Goal: Communication & Community: Answer question/provide support

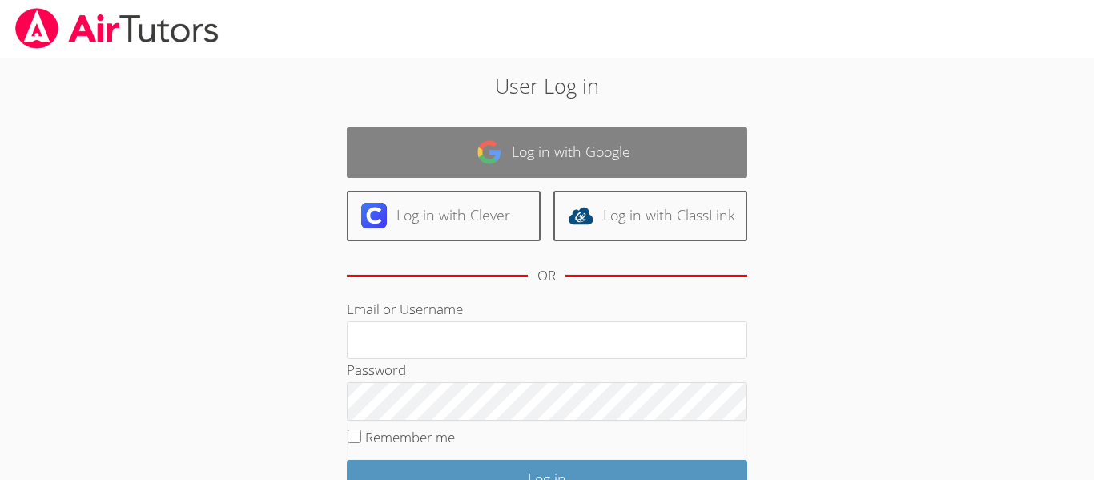
click at [627, 143] on link "Log in with Google" at bounding box center [547, 152] width 400 height 50
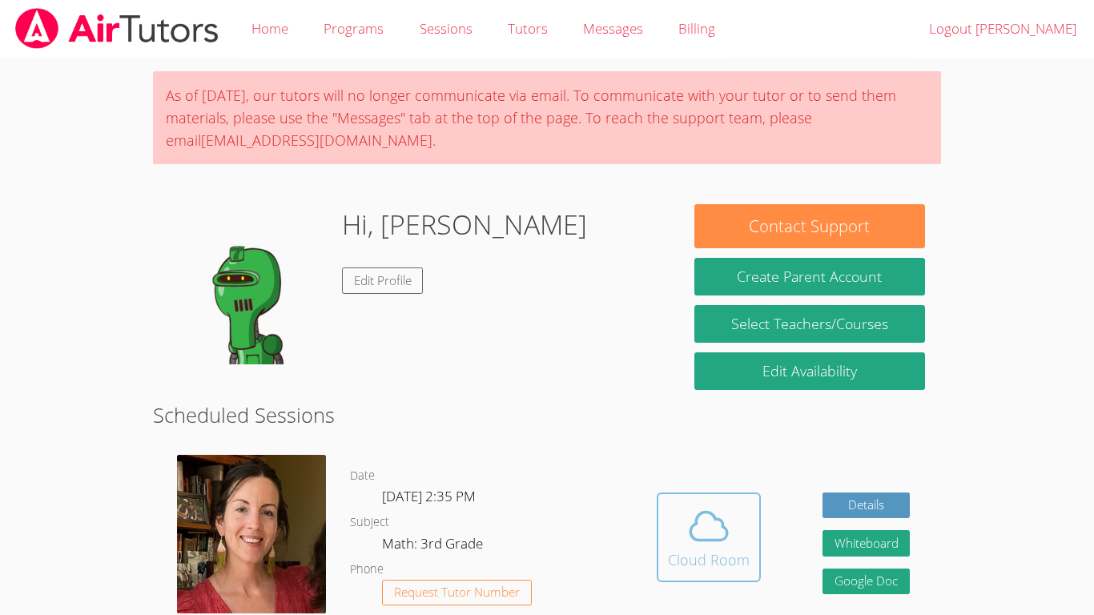
click at [717, 543] on icon at bounding box center [708, 526] width 45 height 45
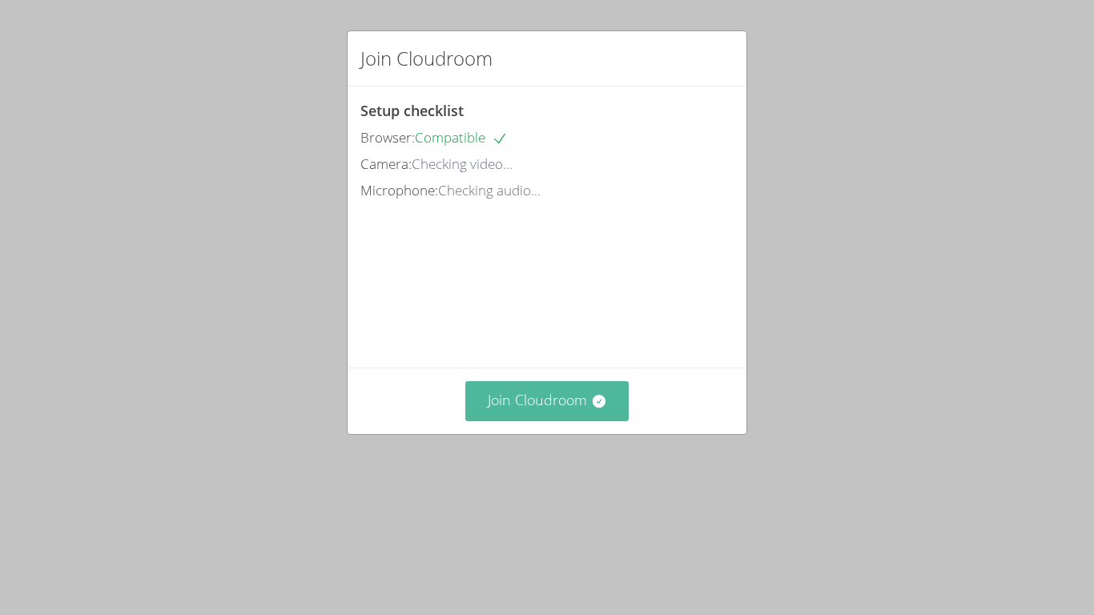
click at [583, 420] on button "Join Cloudroom" at bounding box center [547, 400] width 164 height 39
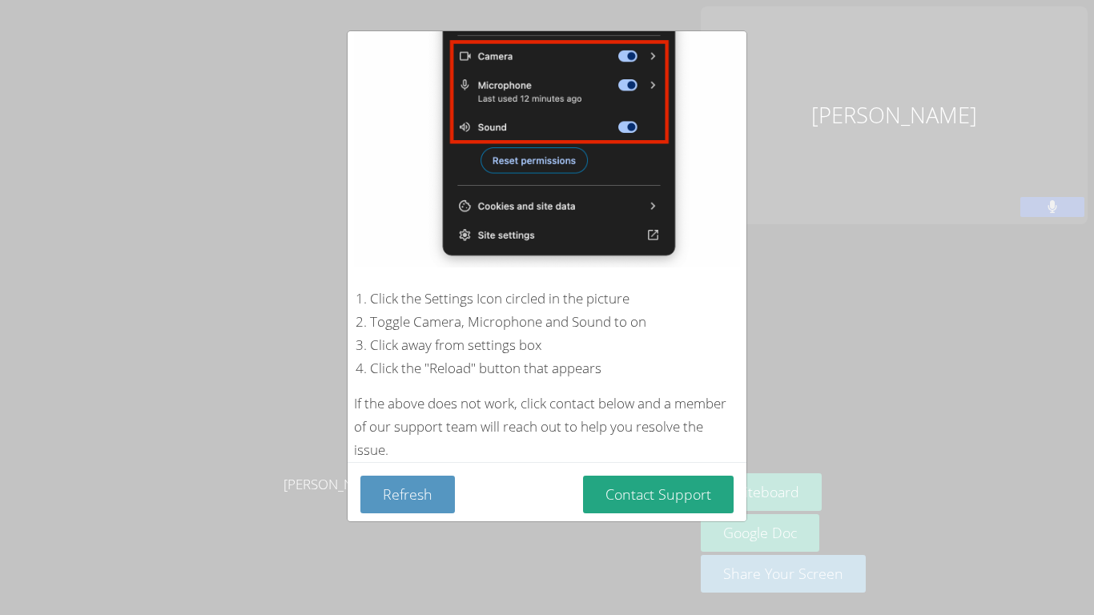
scroll to position [232, 0]
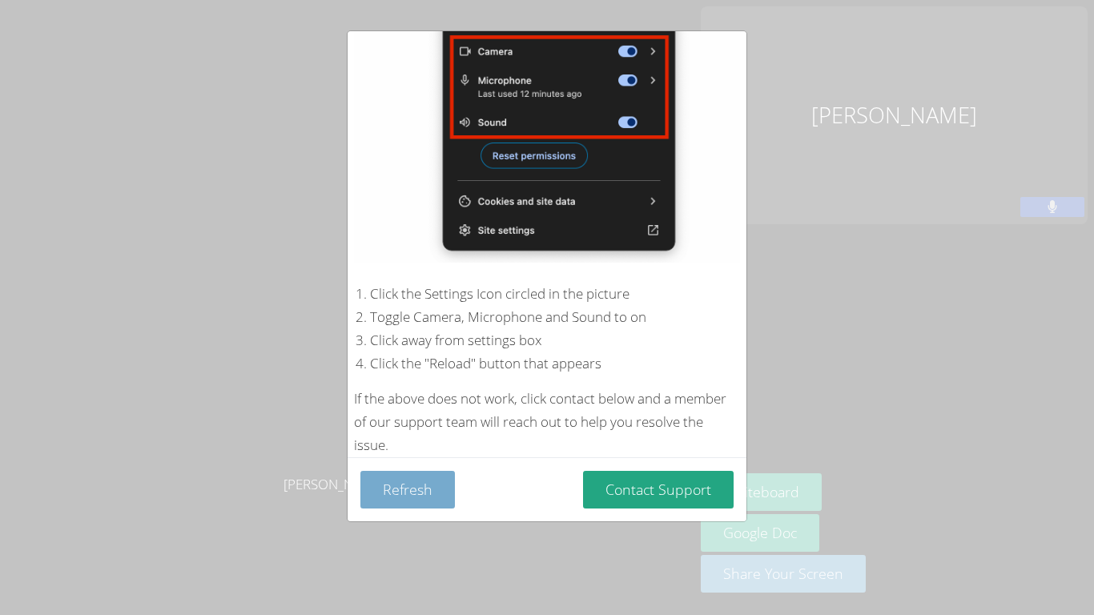
click at [395, 495] on button "Refresh" at bounding box center [407, 490] width 94 height 38
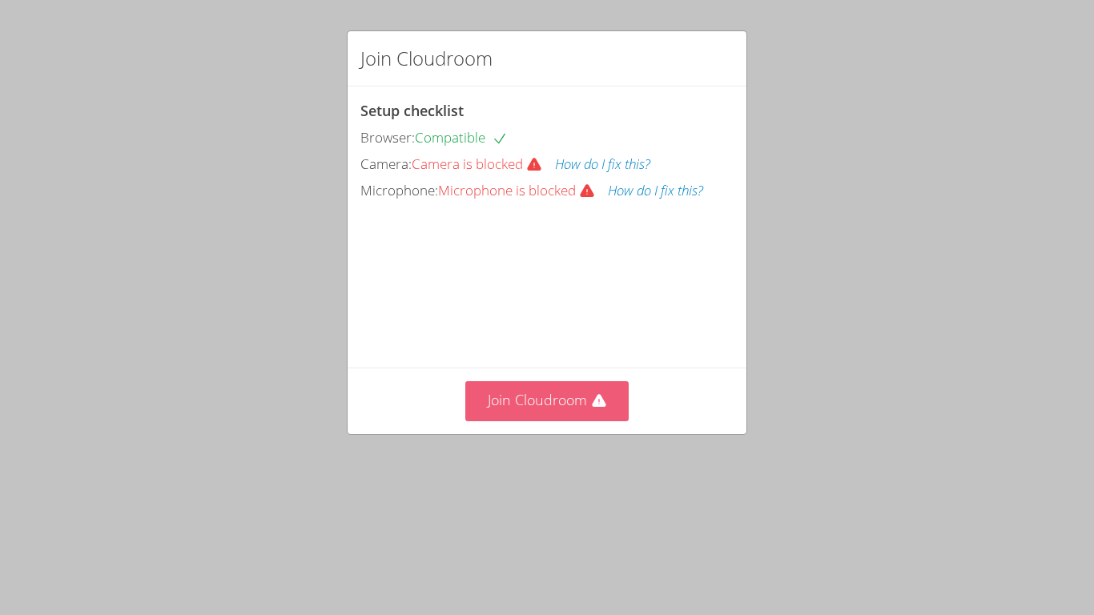
click at [548, 420] on button "Join Cloudroom" at bounding box center [547, 400] width 164 height 39
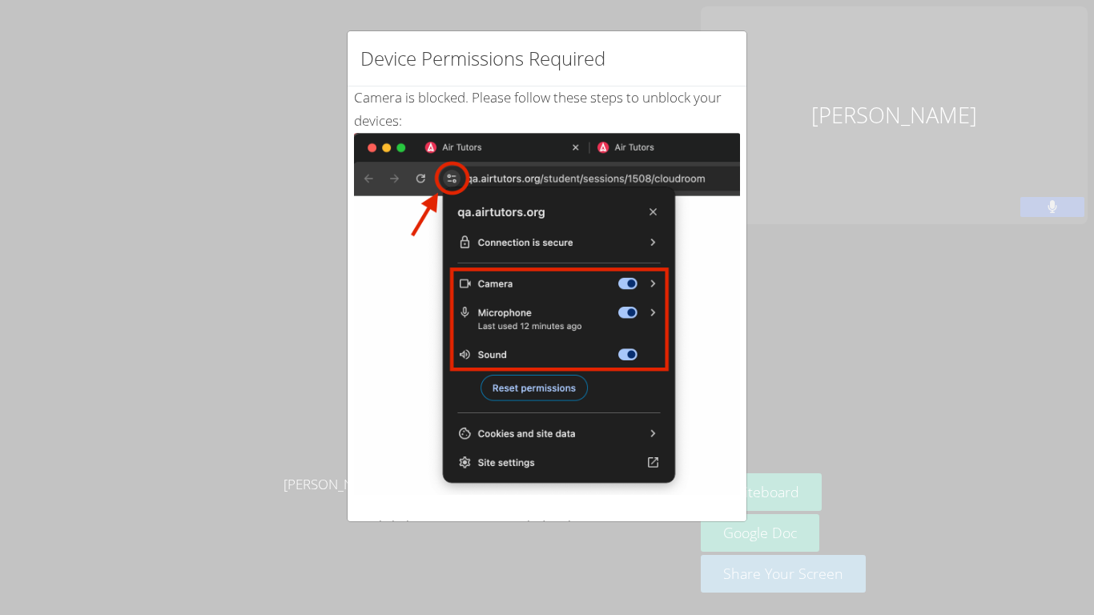
click at [978, 196] on div "Device Permissions Required Camera is blocked . Please follow these steps to un…" at bounding box center [547, 307] width 1094 height 615
click at [444, 177] on img at bounding box center [547, 314] width 386 height 362
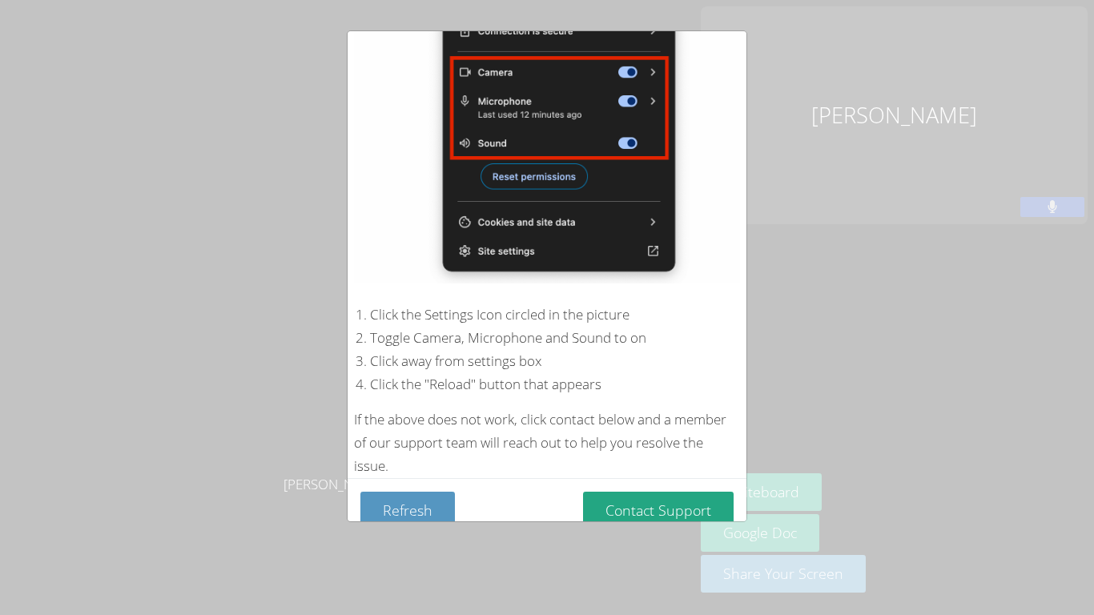
scroll to position [232, 0]
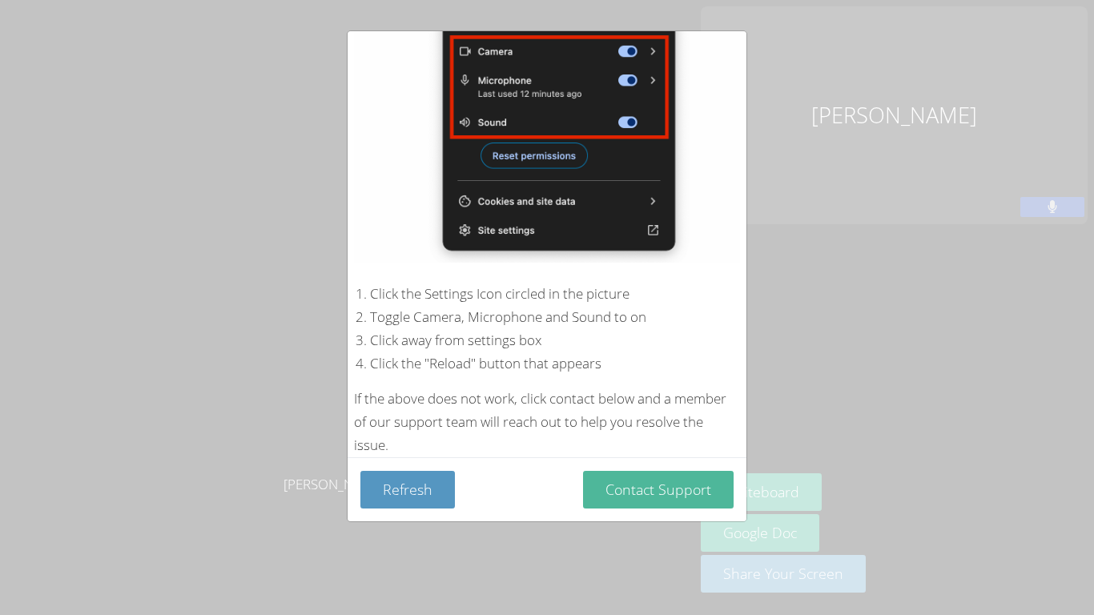
click at [639, 490] on button "Contact Support" at bounding box center [658, 490] width 151 height 38
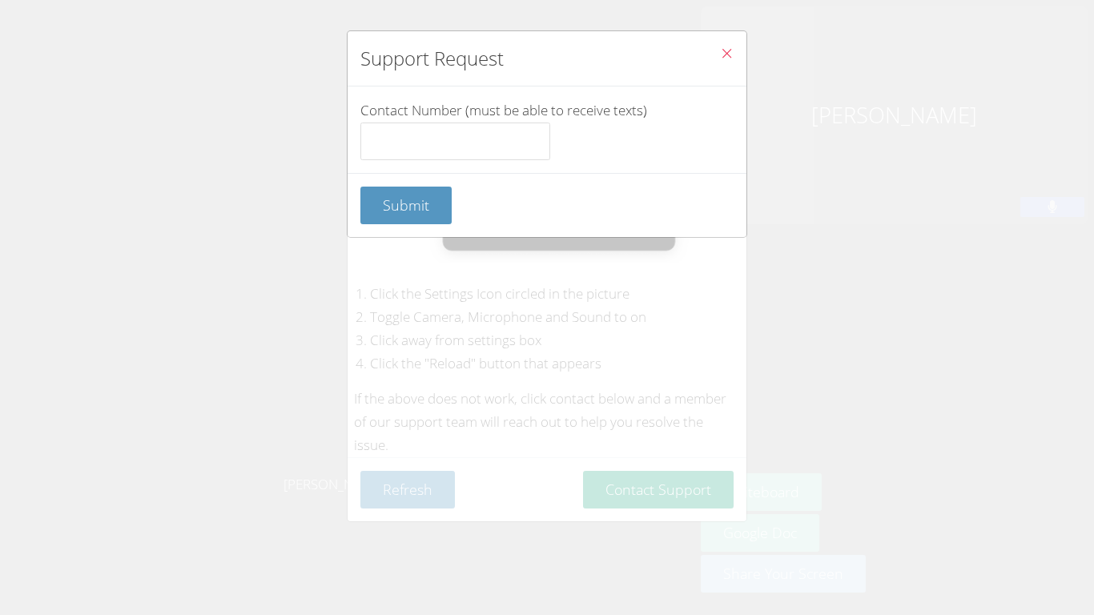
click at [722, 54] on icon "Close" at bounding box center [727, 53] width 14 height 14
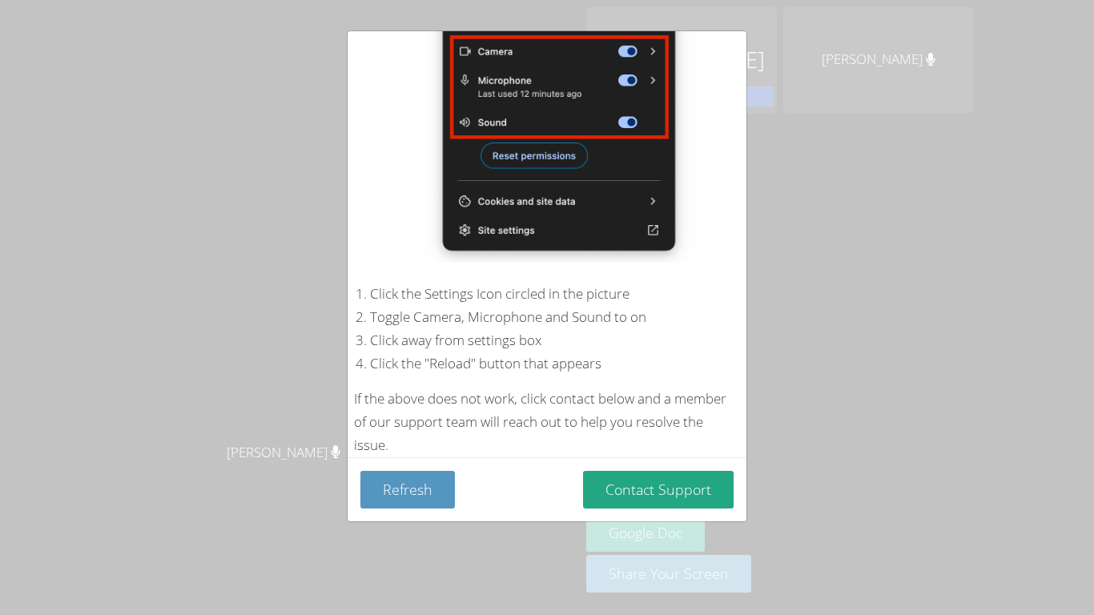
click at [717, 307] on li "Toggle Camera, Microphone and Sound to on" at bounding box center [555, 317] width 370 height 23
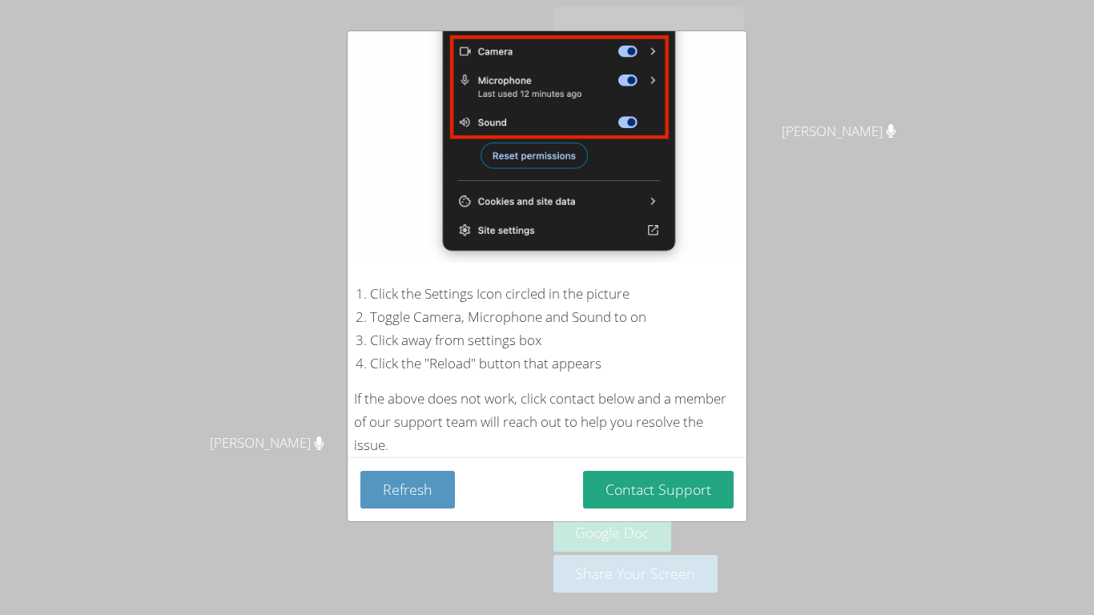
click at [631, 79] on img at bounding box center [547, 82] width 386 height 362
click at [629, 58] on img at bounding box center [547, 82] width 386 height 362
click at [628, 53] on img at bounding box center [547, 82] width 386 height 362
click at [633, 53] on img at bounding box center [547, 82] width 386 height 362
click at [439, 483] on button "Refresh" at bounding box center [407, 490] width 94 height 38
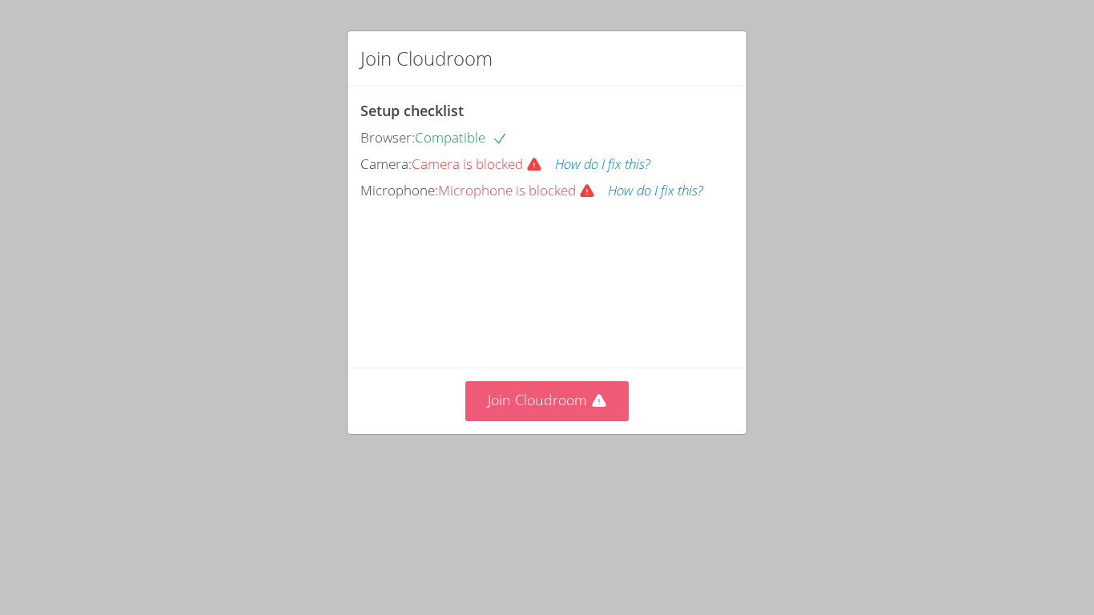
click at [600, 420] on button "Join Cloudroom" at bounding box center [547, 400] width 164 height 39
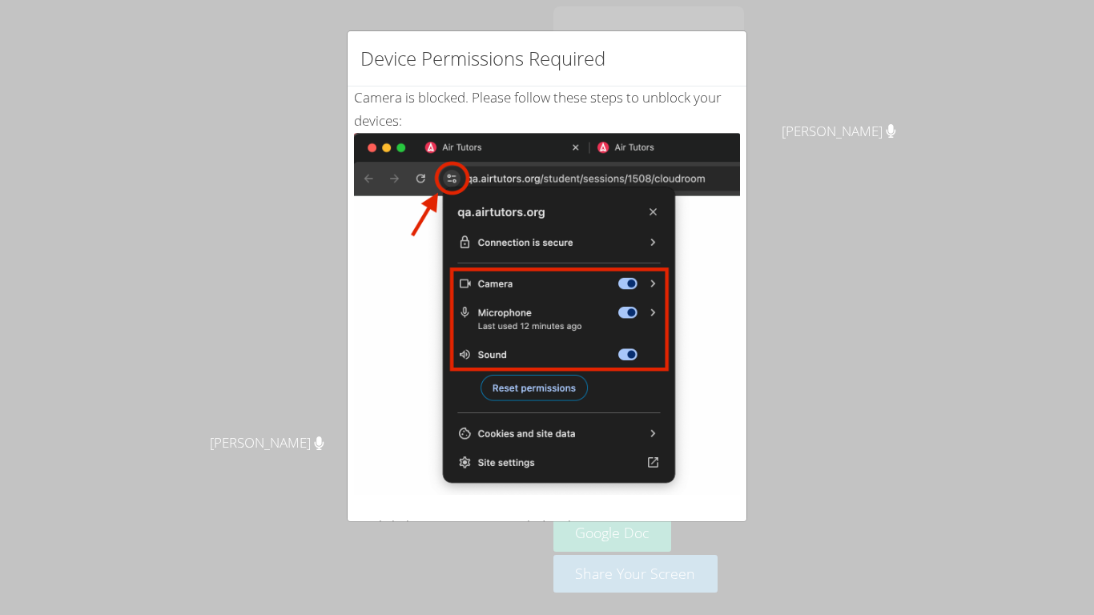
click at [321, 54] on div "Device Permissions Required Camera is blocked . Please follow these steps to un…" at bounding box center [547, 307] width 1094 height 615
click at [872, 512] on div "Device Permissions Required Camera is blocked . Please follow these steps to un…" at bounding box center [547, 307] width 1094 height 615
click at [643, 289] on img at bounding box center [547, 314] width 386 height 362
click at [145, 71] on div "Device Permissions Required Camera is blocked . Please follow these steps to un…" at bounding box center [547, 307] width 1094 height 615
click at [166, 96] on div "Device Permissions Required Camera is blocked . Please follow these steps to un…" at bounding box center [547, 307] width 1094 height 615
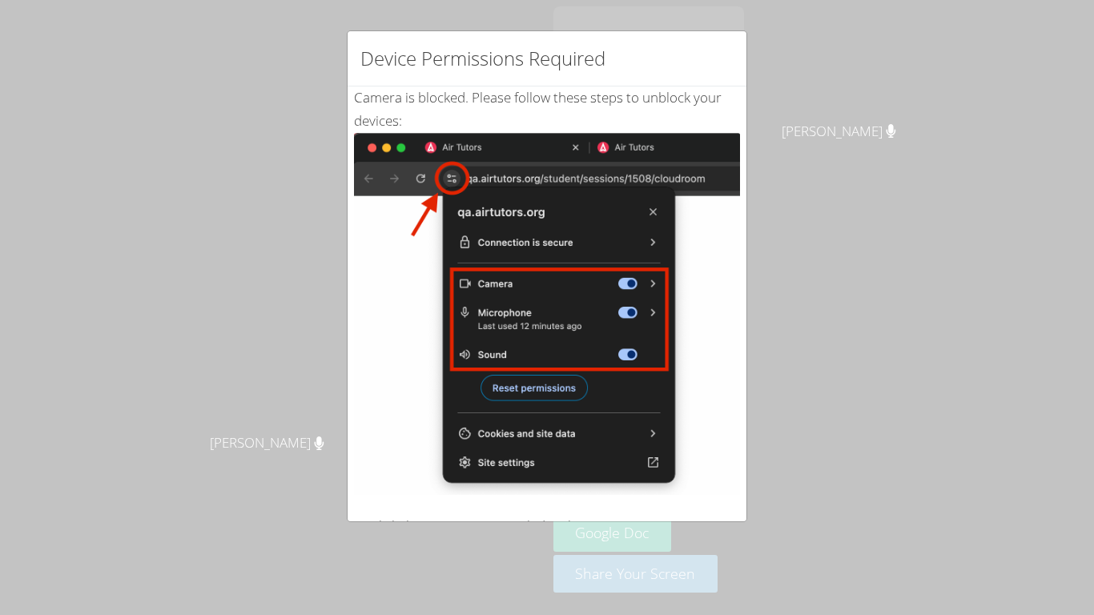
click at [456, 175] on img at bounding box center [547, 314] width 386 height 362
click at [441, 106] on div "Camera is blocked . Please follow these steps to unblock your devices: Click th…" at bounding box center [547, 387] width 386 height 603
click at [446, 5] on div "Device Permissions Required Camera is blocked . Please follow these steps to un…" at bounding box center [547, 307] width 1094 height 615
click at [897, 2] on div "Device Permissions Required Camera is blocked . Please follow these steps to un…" at bounding box center [547, 307] width 1094 height 615
click at [77, 264] on div "Device Permissions Required Camera is blocked . Please follow these steps to un…" at bounding box center [547, 307] width 1094 height 615
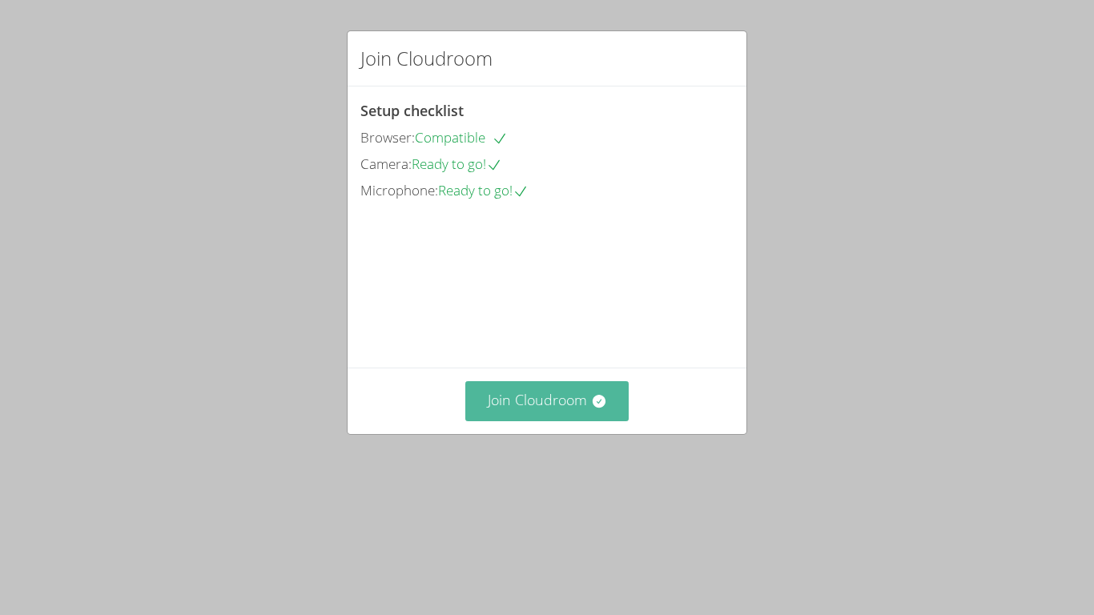
click at [551, 420] on button "Join Cloudroom" at bounding box center [547, 400] width 164 height 39
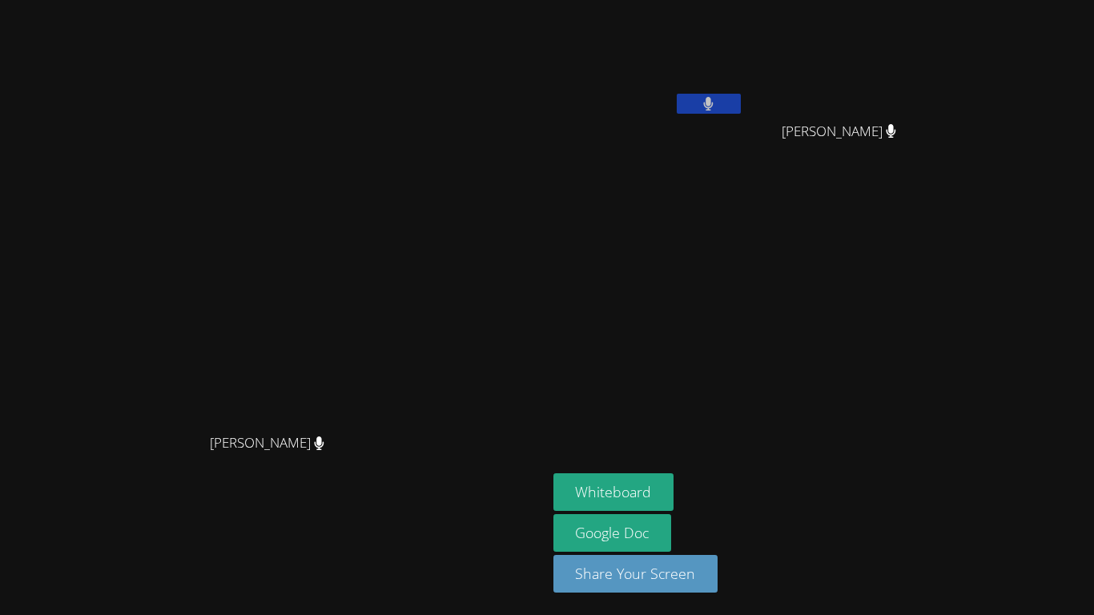
click at [313, 455] on span "[PERSON_NAME]" at bounding box center [267, 443] width 115 height 23
click at [806, 313] on aside "[PERSON_NAME] [PERSON_NAME] [PERSON_NAME] Whiteboard Google Doc Share Your Scre…" at bounding box center [747, 307] width 400 height 615
click at [753, 196] on aside "[PERSON_NAME] [PERSON_NAME] [PERSON_NAME] Whiteboard Google Doc Share Your Scre…" at bounding box center [747, 307] width 400 height 615
click at [674, 493] on button "Whiteboard" at bounding box center [613, 492] width 121 height 38
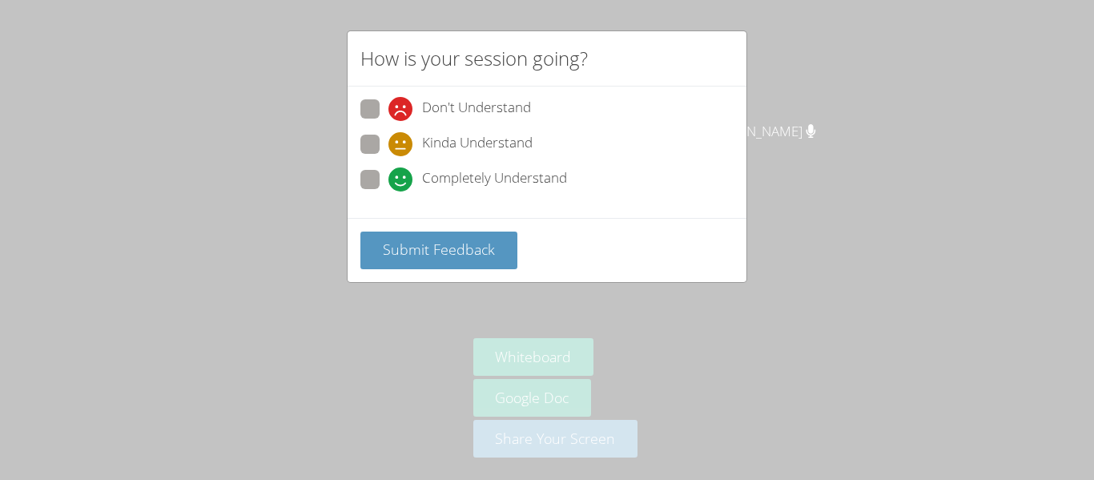
click at [460, 143] on span "Kinda Understand" at bounding box center [477, 144] width 110 height 24
click at [402, 143] on input "Kinda Understand" at bounding box center [395, 142] width 14 height 14
radio input "true"
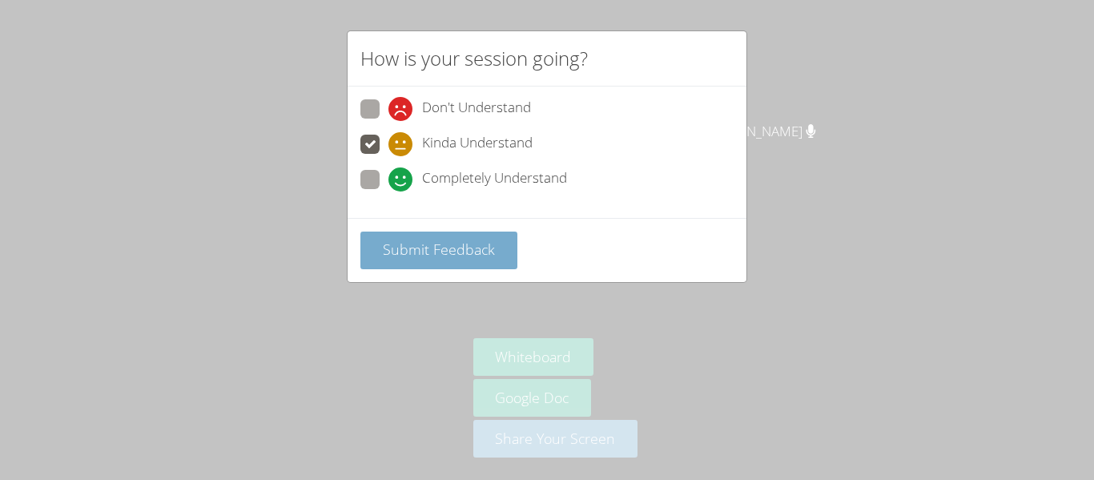
click at [488, 267] on button "Submit Feedback" at bounding box center [438, 250] width 157 height 38
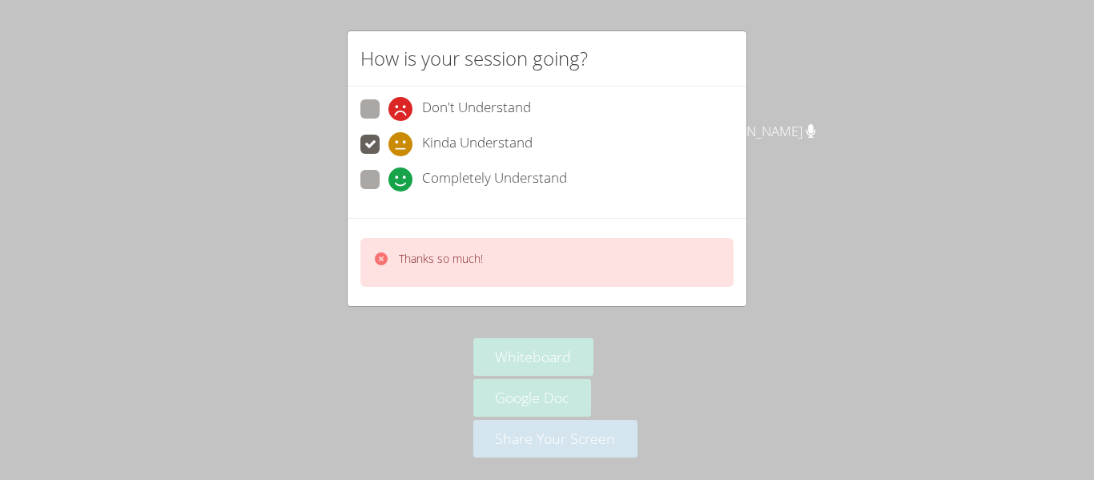
click at [480, 275] on div "Thanks so much!" at bounding box center [546, 262] width 373 height 49
